Goal: Find specific page/section: Find specific page/section

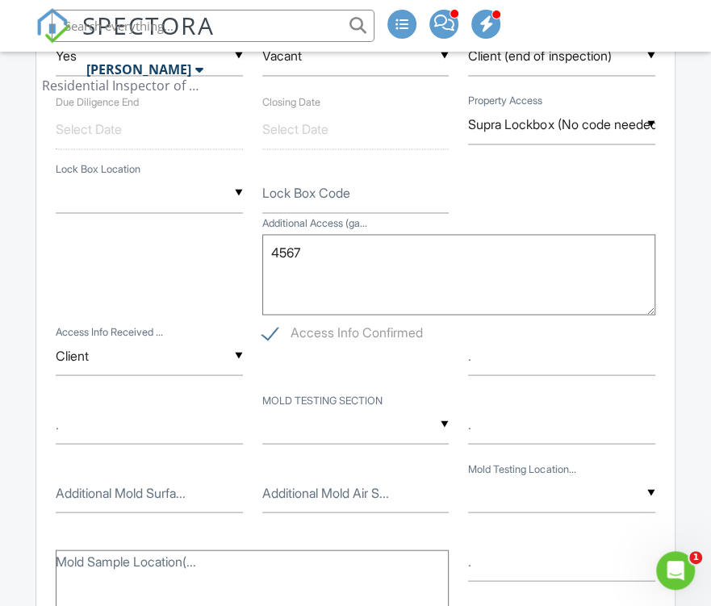
scroll to position [988, 0]
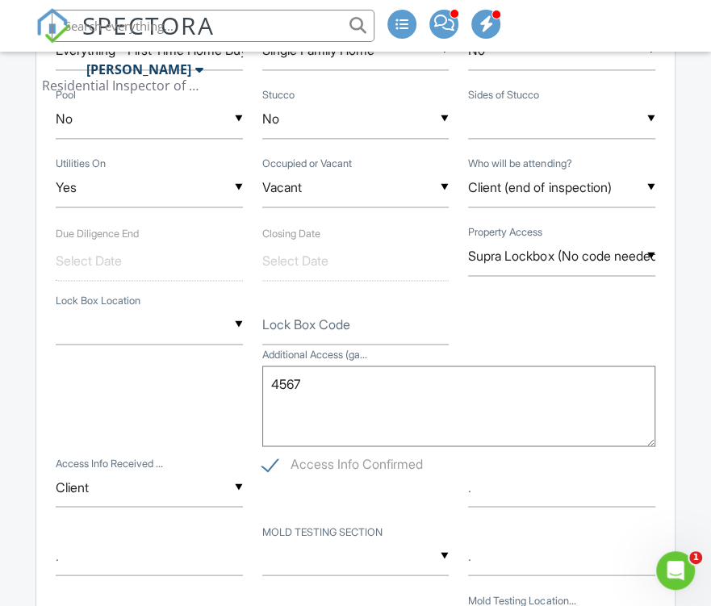
paste input "2373 Bouldercliff Way SE, Atlanta, GA 30316"
click at [260, 36] on input "2373 Bouldercliff Way SE, Atlanta, GA 30316" at bounding box center [213, 26] width 323 height 32
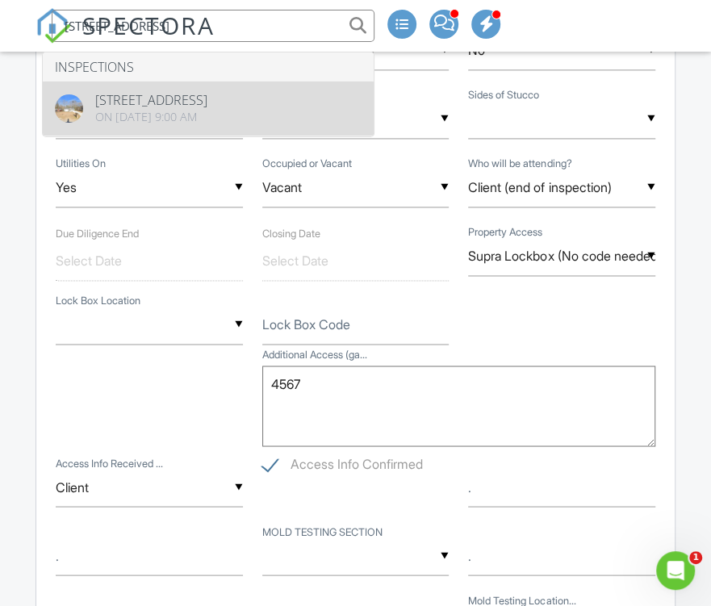
type input "2373 Bouldercliff Way SE, Atlanta, GA 30316"
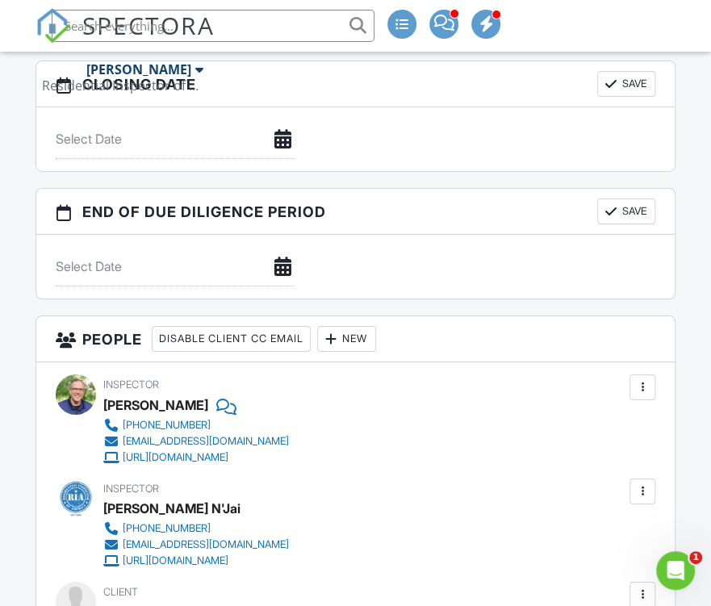
scroll to position [5081, 0]
